Goal: Task Accomplishment & Management: Manage account settings

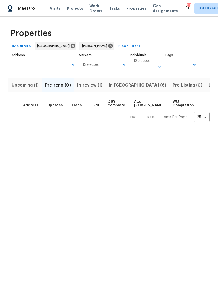
click at [118, 85] on span "In-reno (6)" at bounding box center [138, 84] width 58 height 7
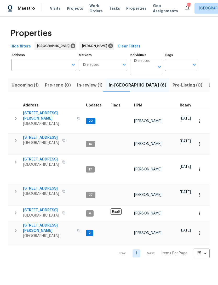
click at [17, 190] on icon "button" at bounding box center [16, 230] width 6 height 6
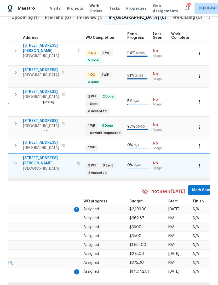
scroll to position [0, 199]
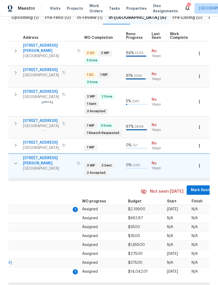
click at [197, 185] on button "Mark Seen" at bounding box center [201, 190] width 28 height 10
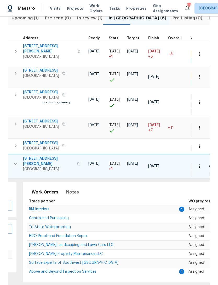
scroll to position [0, 80]
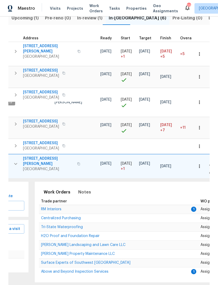
click at [46, 190] on span "RM Interiors" at bounding box center [51, 209] width 20 height 4
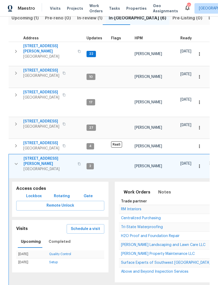
scroll to position [0, 0]
click at [17, 161] on icon "button" at bounding box center [16, 164] width 6 height 6
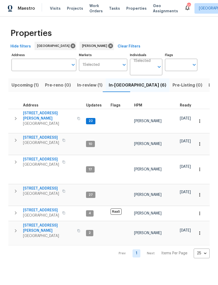
click at [16, 119] on icon "button" at bounding box center [16, 118] width 6 height 6
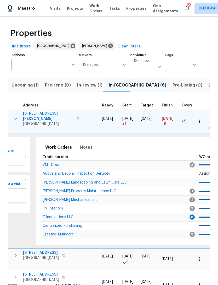
scroll to position [0, 82]
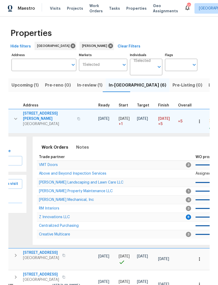
click at [50, 190] on span "Z Innovations LLC" at bounding box center [54, 217] width 31 height 4
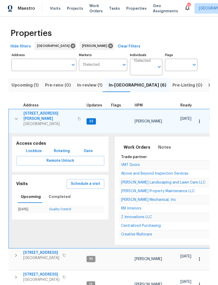
scroll to position [0, 0]
click at [17, 120] on button "button" at bounding box center [16, 119] width 10 height 16
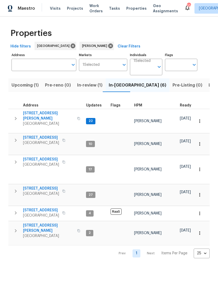
click at [15, 112] on button "button" at bounding box center [15, 119] width 10 height 16
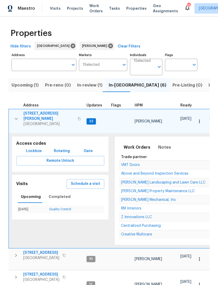
click at [133, 190] on span "Z Innovations LLC" at bounding box center [136, 217] width 31 height 4
click at [29, 69] on input "Address" at bounding box center [40, 65] width 57 height 12
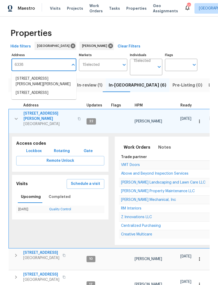
type input "6338 Hickory"
click at [60, 82] on li "6338 Hickory Lane Cir Union City GA 30291" at bounding box center [44, 78] width 65 height 9
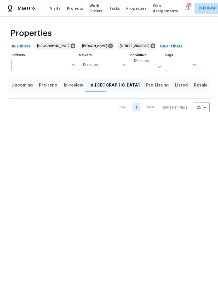
type input "6338 Hickory Lane Cir Union City GA 30291"
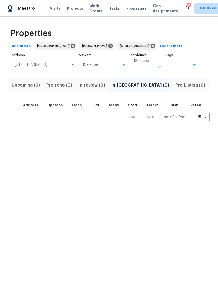
click at [212, 86] on span "Listed (1)" at bounding box center [221, 84] width 19 height 7
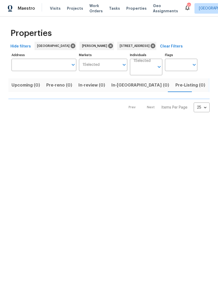
type input "6338 Hickory Lane Cir Union City GA 30291"
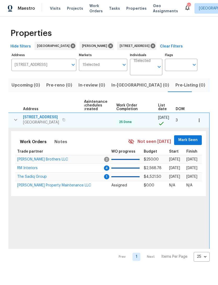
scroll to position [0, 68]
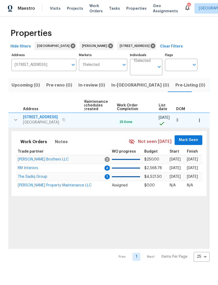
click at [193, 138] on span "Mark Seen" at bounding box center [188, 140] width 19 height 7
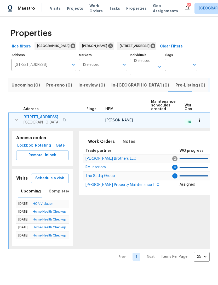
scroll to position [0, 0]
click at [87, 168] on span "RM Interiors" at bounding box center [96, 167] width 20 height 4
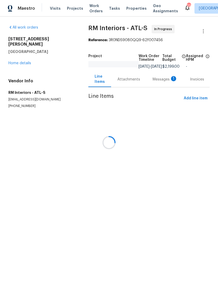
click at [160, 82] on div at bounding box center [109, 142] width 218 height 285
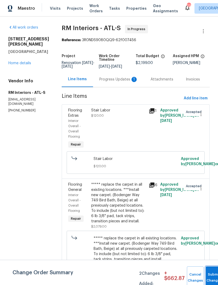
click at [209, 275] on button "Submit Changes" at bounding box center [214, 277] width 17 height 23
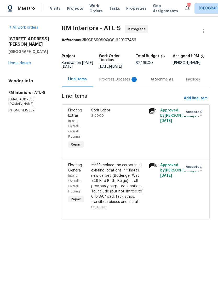
click at [112, 81] on div "Progress Updates 1" at bounding box center [119, 79] width 39 height 5
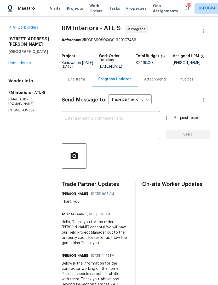
click at [15, 65] on link "Home details" at bounding box center [19, 63] width 23 height 4
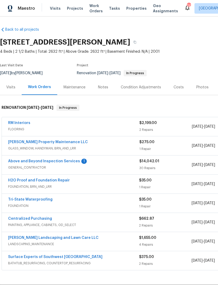
click at [29, 161] on link "Above and Beyond Inspection Services" at bounding box center [44, 161] width 72 height 4
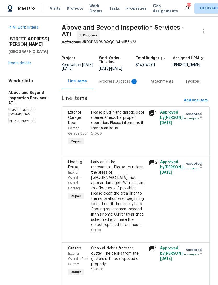
click at [123, 84] on div "Progress Updates 1" at bounding box center [119, 81] width 39 height 5
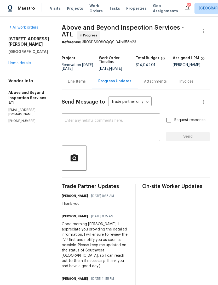
click at [109, 129] on textarea at bounding box center [111, 128] width 92 height 18
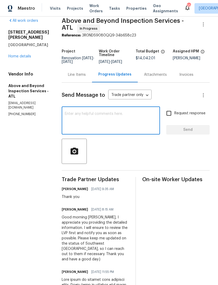
scroll to position [6, 0]
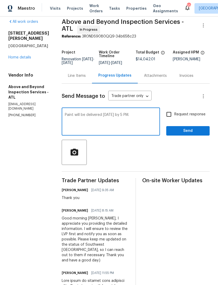
type textarea "Paint will be delivered [DATE] by 5 PM."
click at [195, 130] on button "Send" at bounding box center [188, 131] width 43 height 10
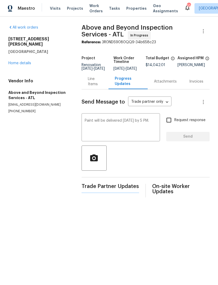
scroll to position [0, 0]
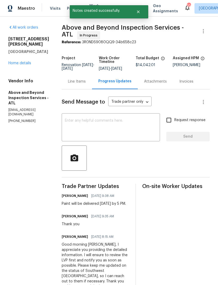
click at [19, 61] on link "Home details" at bounding box center [19, 63] width 23 height 4
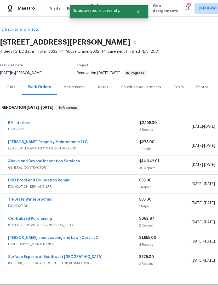
click at [105, 92] on div "Notes" at bounding box center [103, 86] width 23 height 15
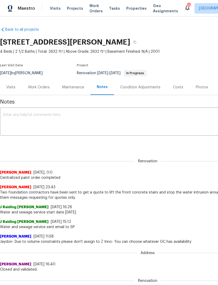
click at [38, 119] on textarea at bounding box center [148, 122] width 290 height 18
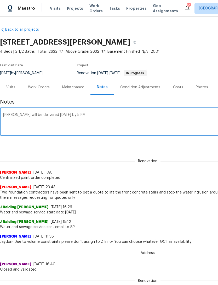
click at [12, 114] on textarea "[PERSON_NAME] will be delivered [DATE] by 5 PM" at bounding box center [148, 122] width 290 height 18
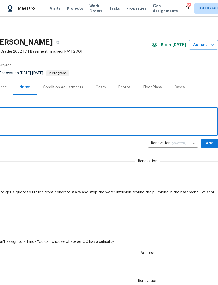
scroll to position [0, 78]
type textarea "Paint will be delivered [DATE] by 5 PM"
click at [209, 142] on span "Add" at bounding box center [210, 143] width 8 height 7
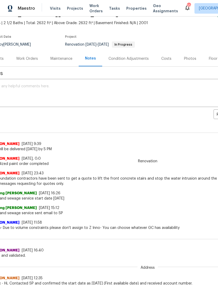
scroll to position [29, 12]
click at [24, 58] on div "Work Orders" at bounding box center [27, 58] width 22 height 5
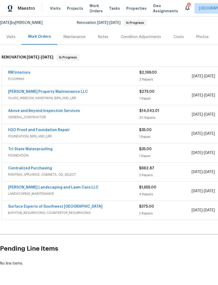
scroll to position [50, 0]
click at [28, 111] on link "Above and Beyond Inspection Services" at bounding box center [44, 111] width 72 height 4
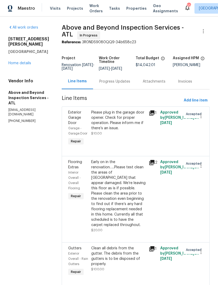
click at [122, 84] on div "Progress Updates" at bounding box center [115, 81] width 31 height 5
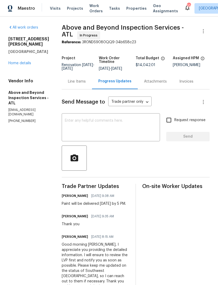
click at [17, 61] on link "Home details" at bounding box center [19, 63] width 23 height 4
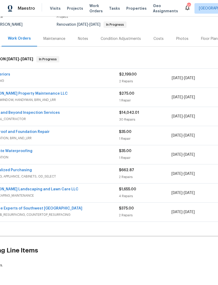
scroll to position [48, 21]
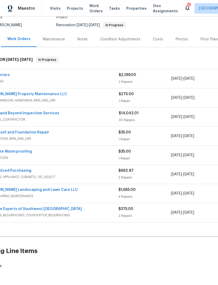
click at [41, 208] on link "Surface Experts of Southwest [GEOGRAPHIC_DATA]" at bounding box center [34, 209] width 95 height 4
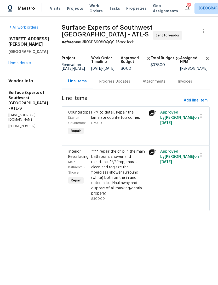
click at [23, 61] on link "Home details" at bounding box center [19, 63] width 23 height 4
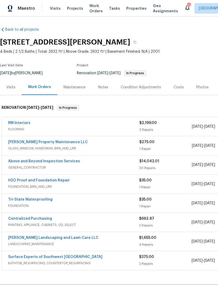
click at [23, 162] on link "Above and Beyond Inspection Services" at bounding box center [44, 161] width 72 height 4
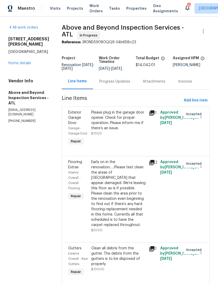
click at [128, 84] on div "Progress Updates" at bounding box center [115, 81] width 31 height 5
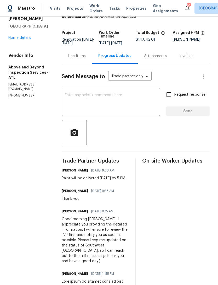
scroll to position [26, 0]
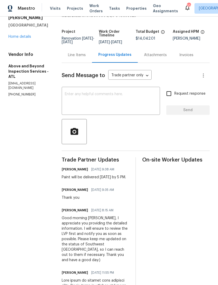
click at [93, 107] on textarea at bounding box center [111, 101] width 92 height 18
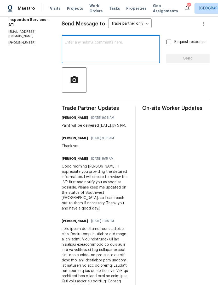
scroll to position [78, 0]
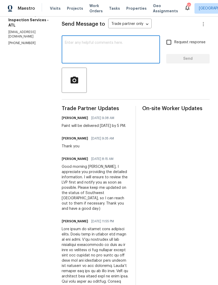
click at [90, 52] on textarea at bounding box center [111, 50] width 92 height 18
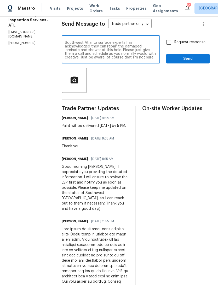
scroll to position [0, 0]
click at [154, 53] on textarea "Southwest Atlanta surface experts has acknowledged they can repair the damaged …" at bounding box center [111, 50] width 92 height 18
click at [124, 56] on textarea "Southwest Atlanta surface experts has acknowledged they can repair the damaged …" at bounding box center [111, 50] width 92 height 18
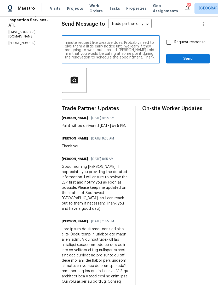
click at [152, 59] on textarea "Southwest Atlanta surface experts has acknowledged they can repair the damaged …" at bounding box center [111, 50] width 92 height 18
click at [134, 59] on textarea "Southwest Atlanta surface experts has acknowledged they can repair the damaged …" at bounding box center [111, 50] width 92 height 18
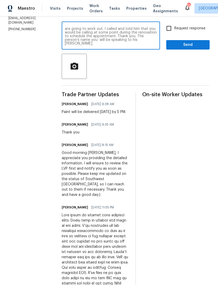
scroll to position [91, 0]
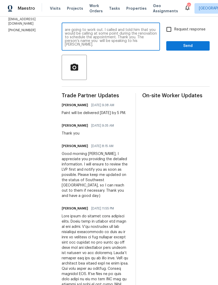
type textarea "Southwest Atlanta surface experts has acknowledged they can repair the damaged …"
click at [170, 30] on input "Request response" at bounding box center [169, 29] width 11 height 11
checkbox input "true"
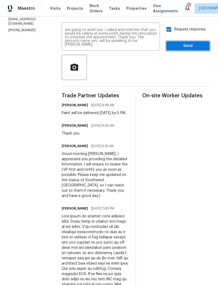
click at [186, 49] on span "Send" at bounding box center [188, 46] width 35 height 7
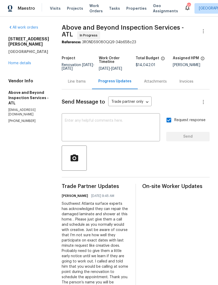
scroll to position [0, 0]
click at [26, 61] on link "Home details" at bounding box center [19, 63] width 23 height 4
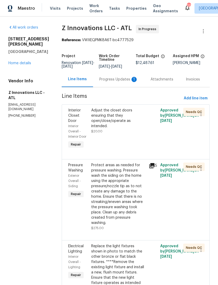
click at [115, 85] on div "Progress Updates 1" at bounding box center [118, 78] width 51 height 15
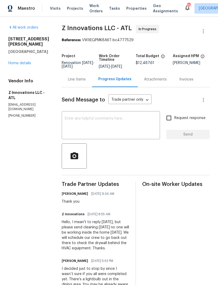
click at [22, 63] on link "Home details" at bounding box center [19, 63] width 23 height 4
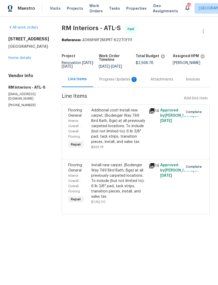
click at [112, 83] on div "Progress Updates 1" at bounding box center [118, 78] width 51 height 15
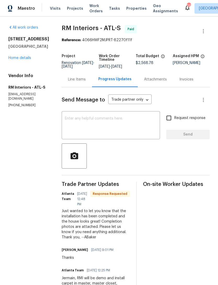
click at [22, 74] on div "All work orders 6338 Hickory Lane Cir Union City, GA 30291 Home details Vendor …" at bounding box center [28, 66] width 41 height 82
click at [18, 60] on link "Home details" at bounding box center [19, 58] width 23 height 4
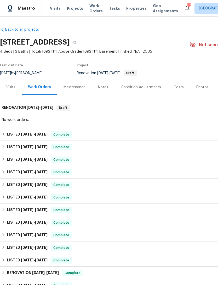
click at [197, 88] on div "Photos" at bounding box center [203, 87] width 12 height 5
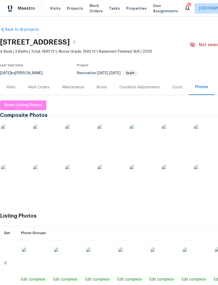
click at [45, 180] on img at bounding box center [46, 178] width 26 height 26
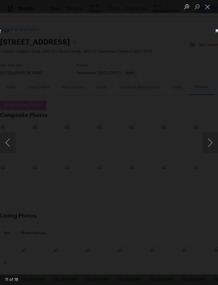
click at [211, 142] on button "Next image" at bounding box center [211, 142] width 16 height 21
click at [210, 141] on button "Next image" at bounding box center [211, 142] width 16 height 21
click at [208, 142] on button "Next image" at bounding box center [211, 142] width 16 height 21
click at [209, 5] on button "Close lightbox" at bounding box center [208, 6] width 10 height 9
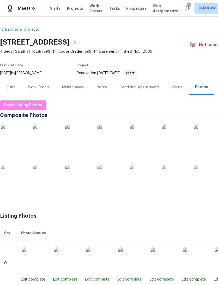
click at [39, 190] on img at bounding box center [46, 178] width 26 height 26
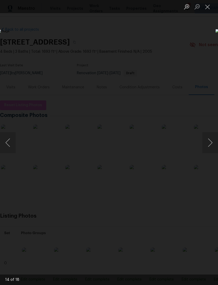
click at [213, 8] on button "Close lightbox" at bounding box center [208, 6] width 10 height 9
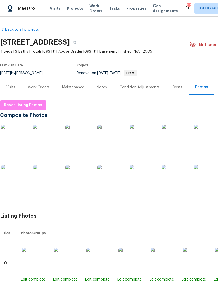
click at [51, 177] on img at bounding box center [46, 178] width 26 height 26
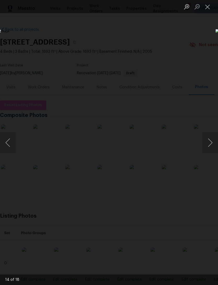
click at [208, 135] on button "Next image" at bounding box center [211, 142] width 16 height 21
click at [212, 6] on button "Close lightbox" at bounding box center [208, 6] width 10 height 9
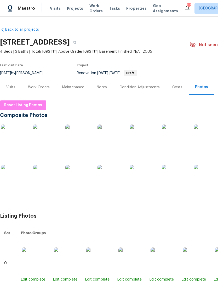
click at [51, 183] on img at bounding box center [46, 178] width 26 height 26
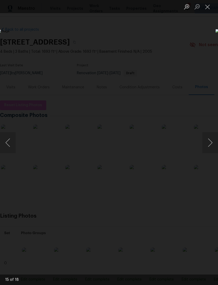
click at [208, 9] on button "Close lightbox" at bounding box center [208, 6] width 10 height 9
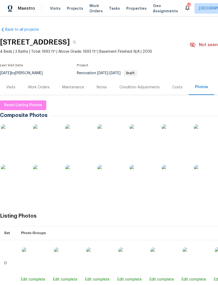
click at [115, 181] on img at bounding box center [111, 178] width 26 height 26
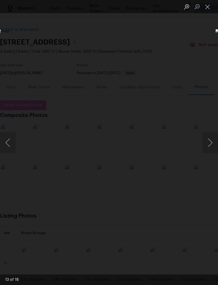
click at [147, 199] on img "Lightbox" at bounding box center [85, 142] width 174 height 226
click at [211, 7] on button "Close lightbox" at bounding box center [208, 6] width 10 height 9
